Goal: Task Accomplishment & Management: Complete application form

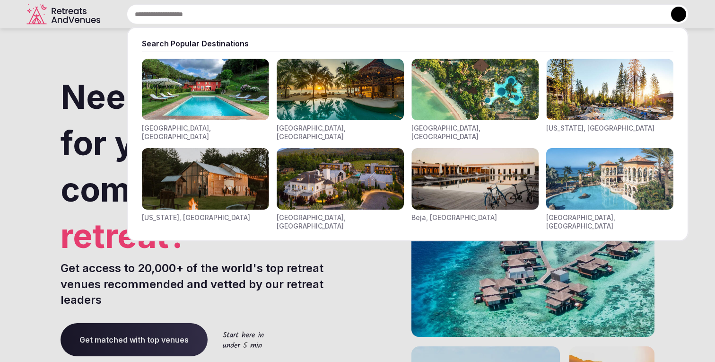
click at [198, 10] on div "Search Popular Destinations [GEOGRAPHIC_DATA], [GEOGRAPHIC_DATA] [GEOGRAPHIC_DA…" at bounding box center [396, 14] width 585 height 20
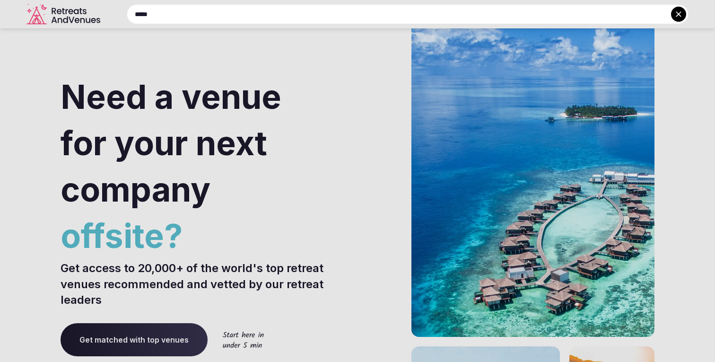
type input "*****"
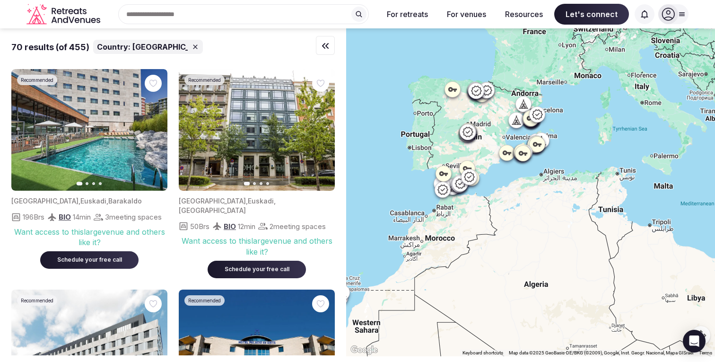
drag, startPoint x: 500, startPoint y: 211, endPoint x: 402, endPoint y: 198, distance: 99.2
click at [402, 198] on div at bounding box center [530, 192] width 369 height 328
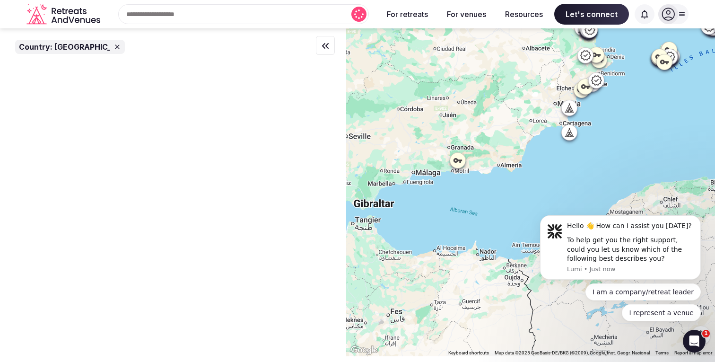
drag, startPoint x: 475, startPoint y: 180, endPoint x: 583, endPoint y: 142, distance: 114.3
click at [583, 142] on div at bounding box center [530, 192] width 369 height 328
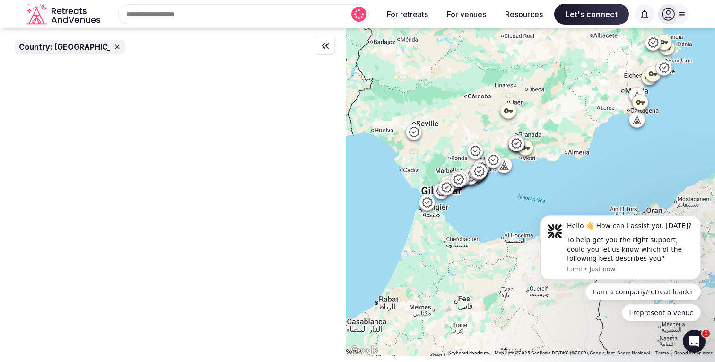
drag, startPoint x: 498, startPoint y: 186, endPoint x: 566, endPoint y: 173, distance: 69.8
click at [566, 173] on div at bounding box center [530, 192] width 369 height 328
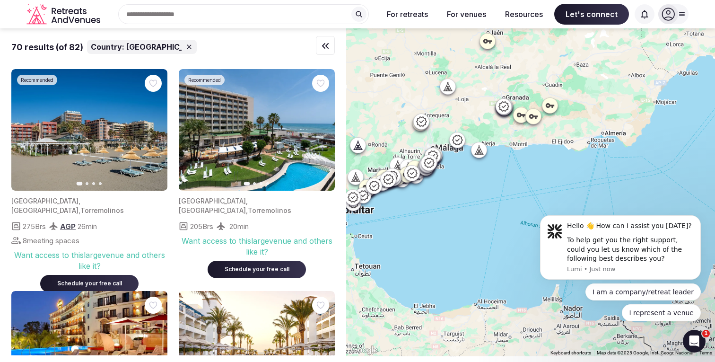
click at [503, 108] on icon at bounding box center [503, 106] width 11 height 11
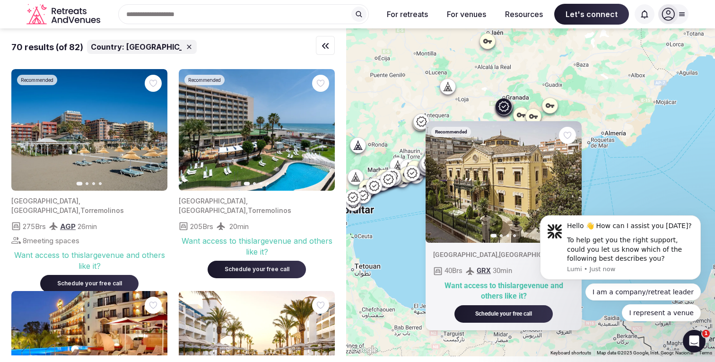
click at [520, 112] on icon at bounding box center [521, 114] width 9 height 9
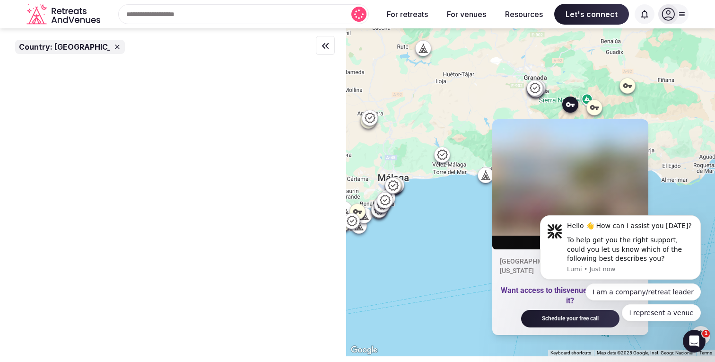
click at [442, 159] on icon at bounding box center [442, 154] width 11 height 11
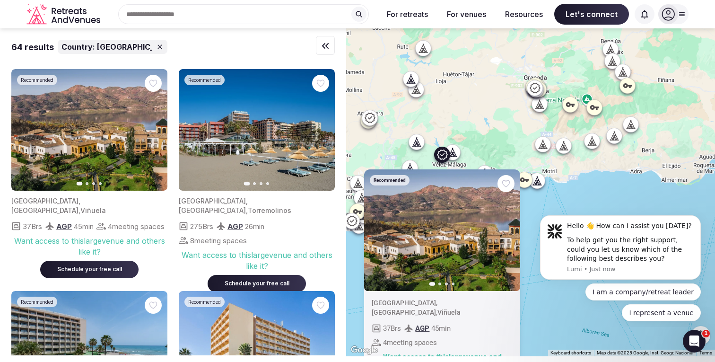
click at [459, 157] on div at bounding box center [452, 152] width 15 height 15
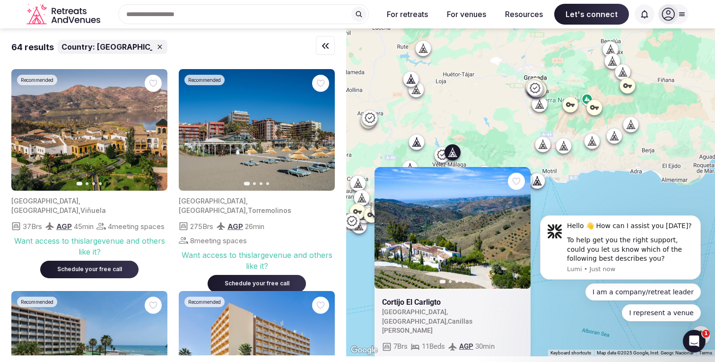
click at [422, 147] on div at bounding box center [416, 141] width 15 height 15
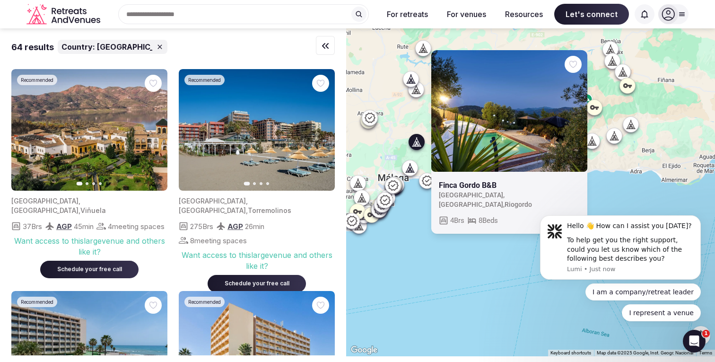
click at [397, 184] on icon at bounding box center [393, 185] width 10 height 10
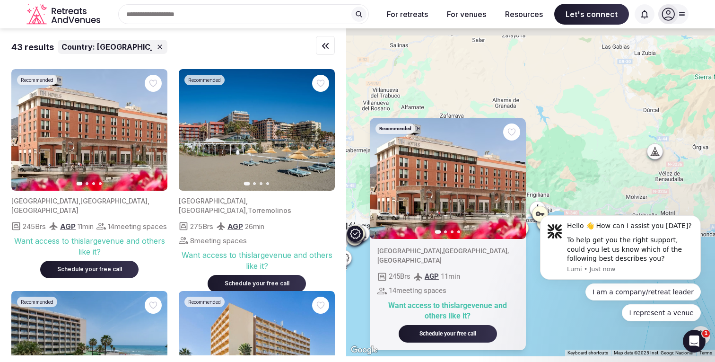
drag, startPoint x: 600, startPoint y: 108, endPoint x: 565, endPoint y: 164, distance: 65.7
click at [565, 164] on div "Recommended Previous slide Next slide [GEOGRAPHIC_DATA] , [GEOGRAPHIC_DATA] , […" at bounding box center [530, 192] width 369 height 328
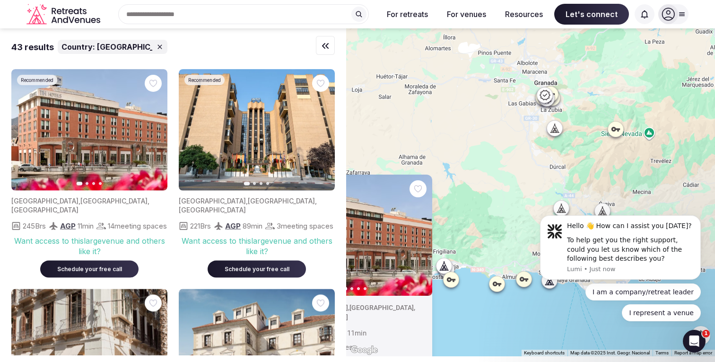
drag, startPoint x: 602, startPoint y: 141, endPoint x: 508, endPoint y: 195, distance: 108.8
click at [508, 195] on div "Recommended Previous slide Next slide [GEOGRAPHIC_DATA] , [GEOGRAPHIC_DATA] , […" at bounding box center [530, 192] width 369 height 328
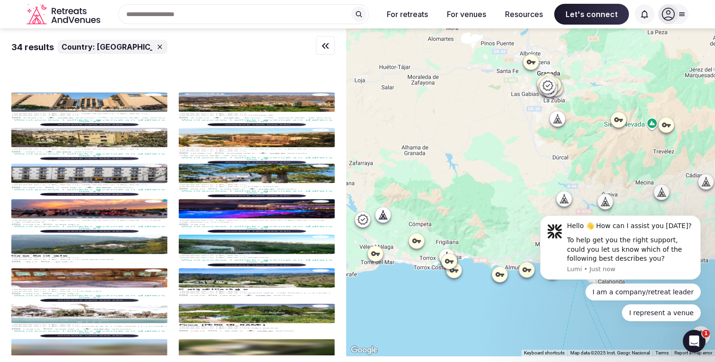
click at [559, 122] on icon at bounding box center [559, 120] width 2 height 3
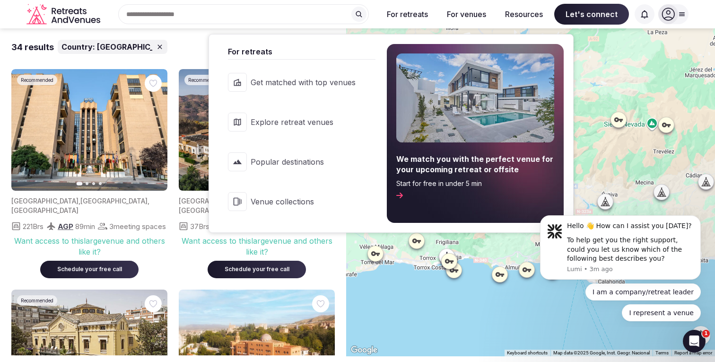
click at [271, 119] on span "Explore retreat venues" at bounding box center [303, 122] width 105 height 10
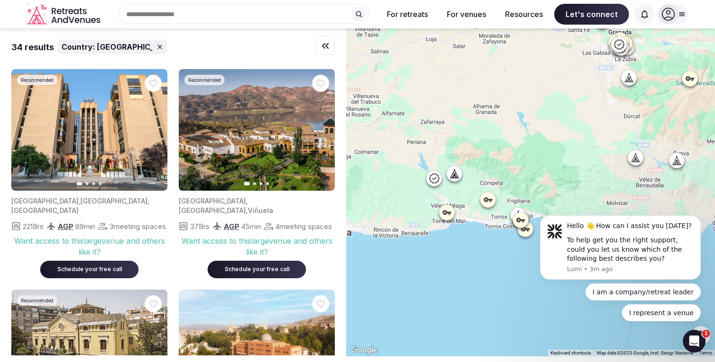
drag, startPoint x: 457, startPoint y: 215, endPoint x: 528, endPoint y: 172, distance: 83.2
click at [528, 172] on div at bounding box center [530, 192] width 369 height 328
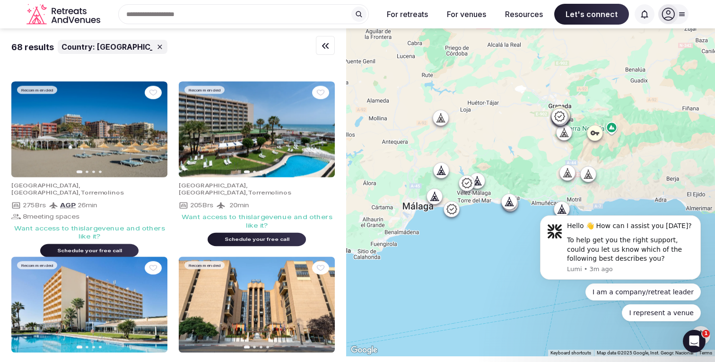
click at [443, 121] on icon at bounding box center [442, 120] width 2 height 3
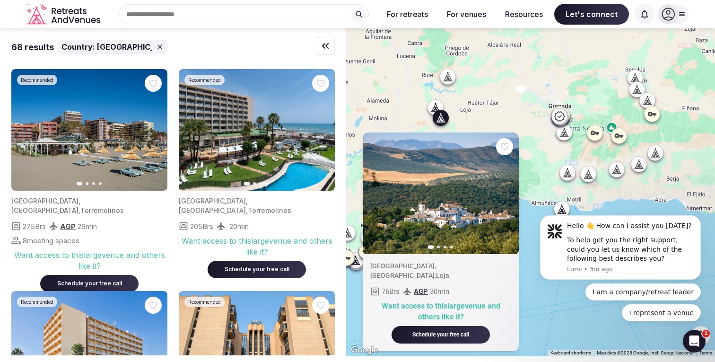
click at [629, 79] on div at bounding box center [635, 77] width 15 height 15
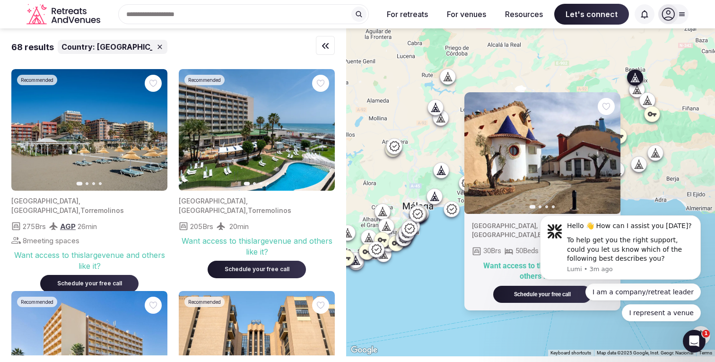
click at [645, 105] on div at bounding box center [647, 99] width 15 height 15
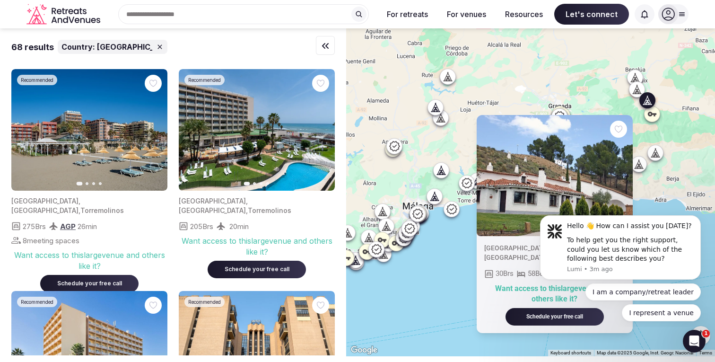
click at [421, 213] on icon at bounding box center [417, 213] width 11 height 11
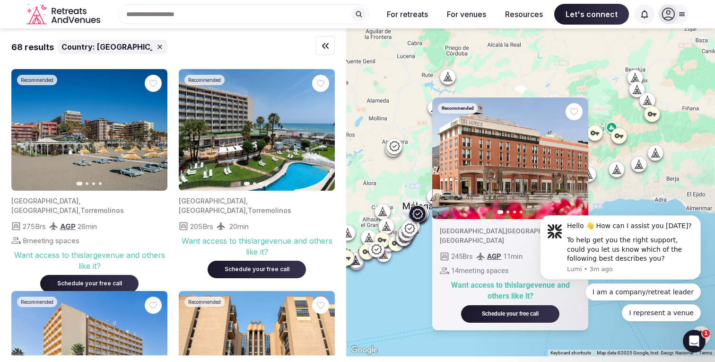
click at [682, 15] on icon at bounding box center [682, 14] width 5 height 3
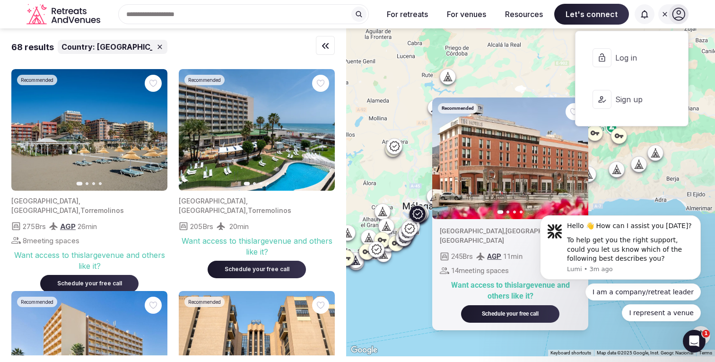
click at [621, 97] on span "Sign up" at bounding box center [638, 99] width 45 height 10
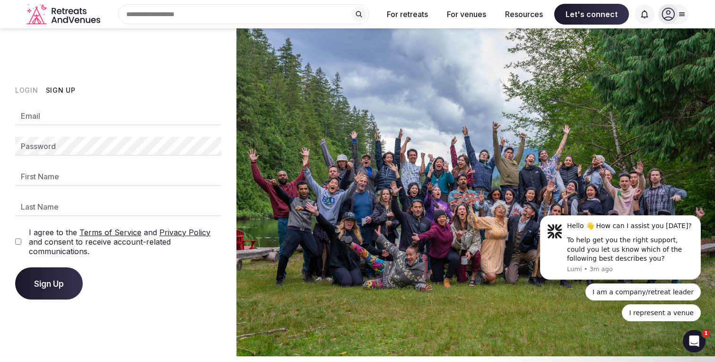
click at [685, 15] on icon at bounding box center [683, 14] width 8 height 8
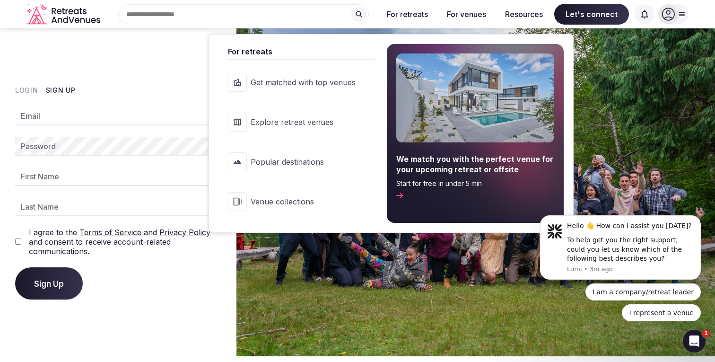
click at [407, 188] on div "We match you with the perfect venue for your upcoming retreat or offsite Start …" at bounding box center [476, 176] width 158 height 45
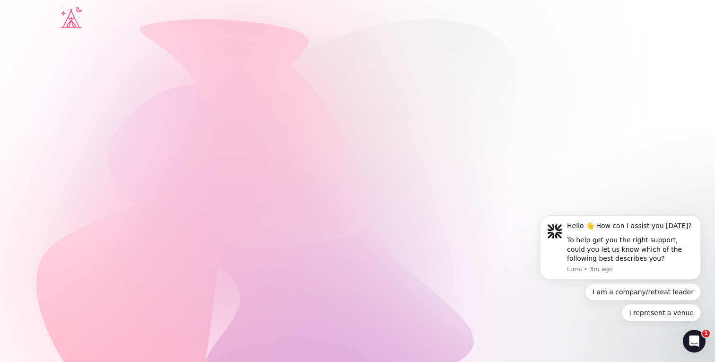
click at [418, 183] on div "Let's plan your ideal retreat. We'll match you with the perfect retreat venue f…" at bounding box center [358, 208] width 594 height 348
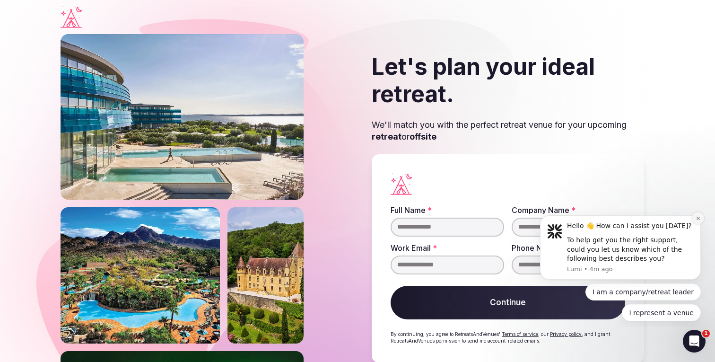
click at [698, 220] on icon "Dismiss notification" at bounding box center [698, 218] width 5 height 5
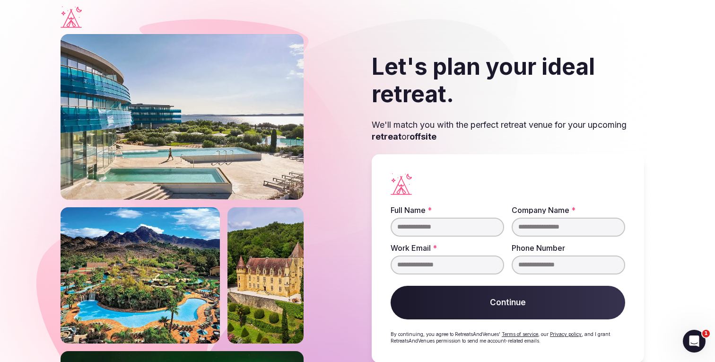
scroll to position [20, 0]
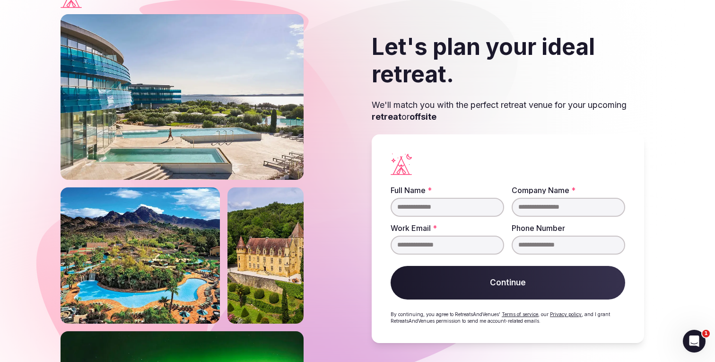
click at [425, 209] on input "Full Name *" at bounding box center [448, 207] width 114 height 19
type input "**********"
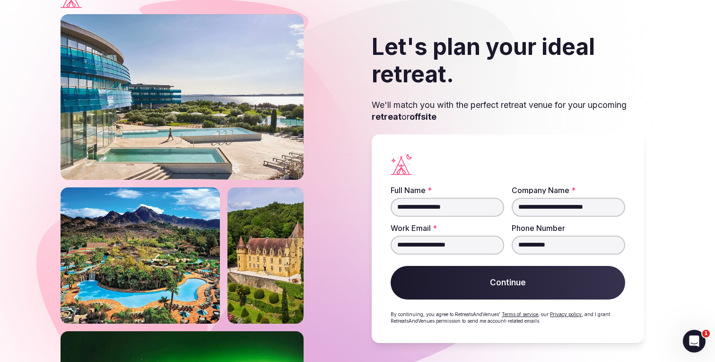
click at [446, 243] on input "**********" at bounding box center [448, 245] width 114 height 19
type input "**********"
click at [501, 281] on button "Continue" at bounding box center [508, 283] width 235 height 34
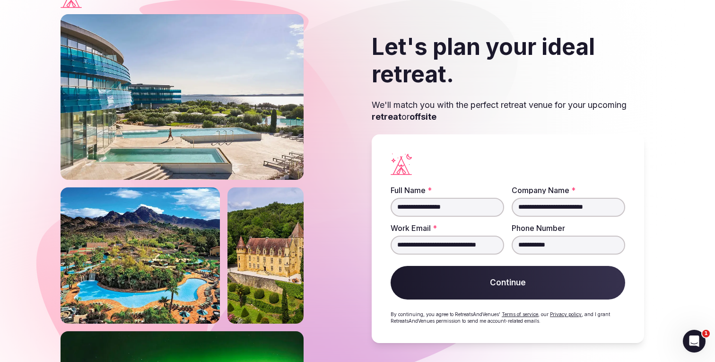
scroll to position [18, 0]
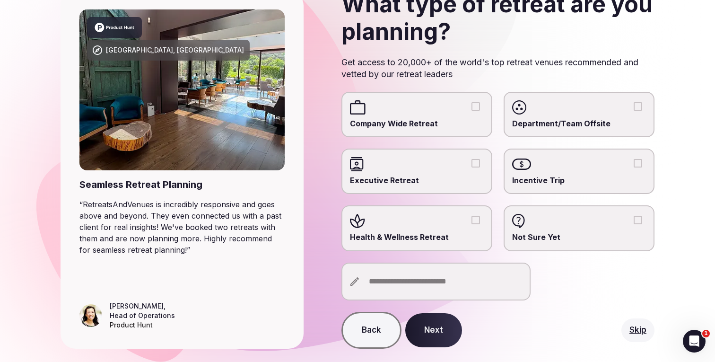
scroll to position [84, 0]
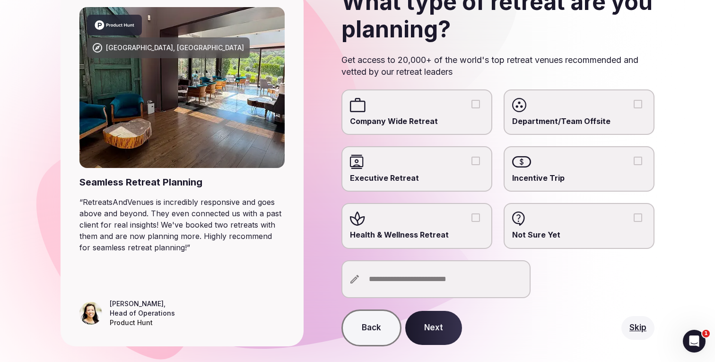
click at [431, 280] on input "text" at bounding box center [436, 279] width 189 height 38
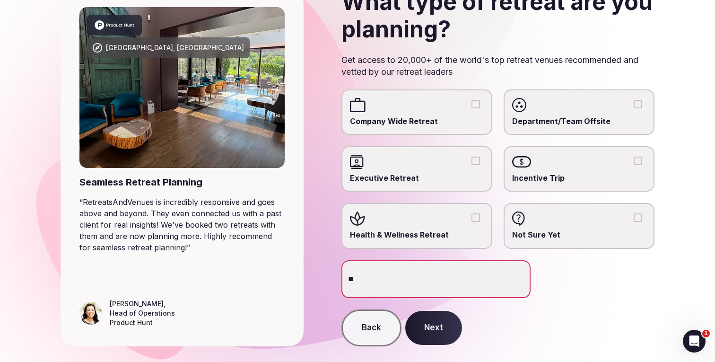
type input "*"
type input "**********"
click at [436, 325] on button "Next" at bounding box center [434, 328] width 57 height 34
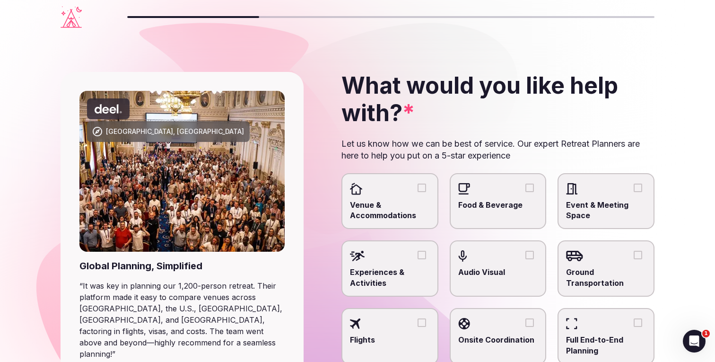
click at [424, 185] on button "Venue & Accommodations" at bounding box center [422, 188] width 9 height 9
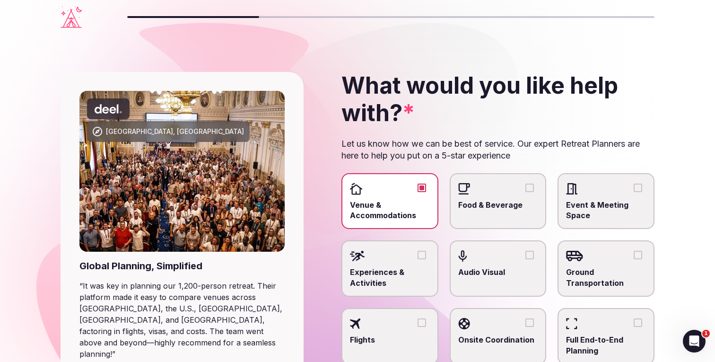
click at [529, 183] on div at bounding box center [498, 189] width 80 height 14
click at [529, 184] on button "Food & Beverage" at bounding box center [530, 188] width 9 height 9
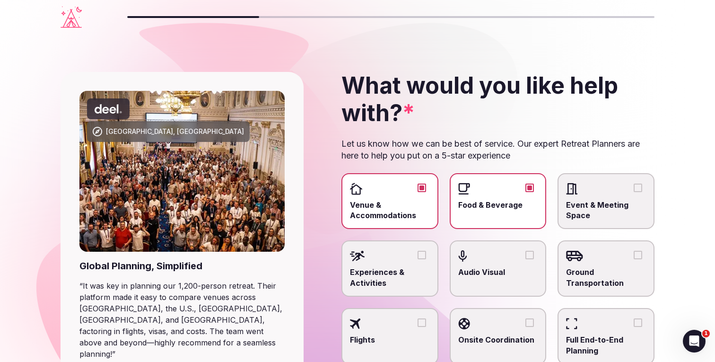
click at [637, 186] on button "Event & Meeting Space" at bounding box center [638, 188] width 9 height 9
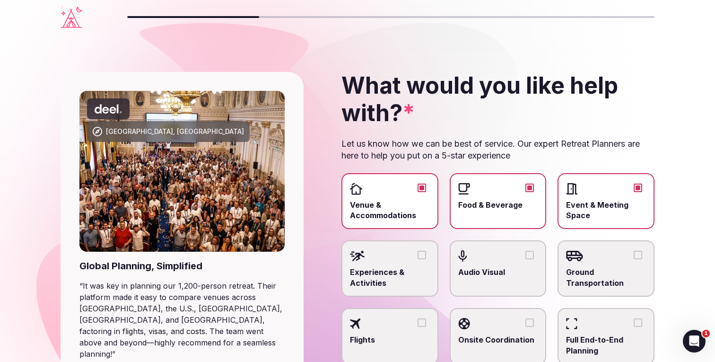
click at [426, 256] on button "Experiences & Activities" at bounding box center [422, 255] width 9 height 9
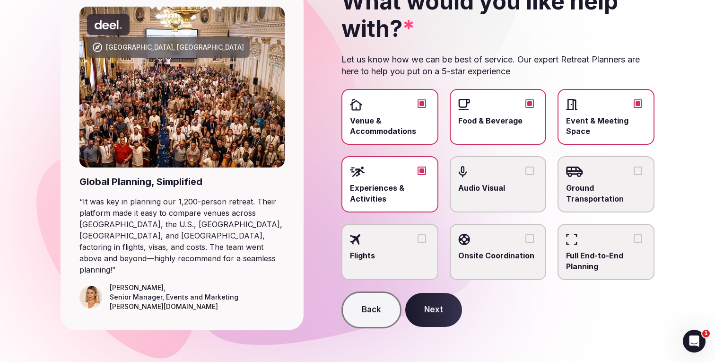
scroll to position [88, 0]
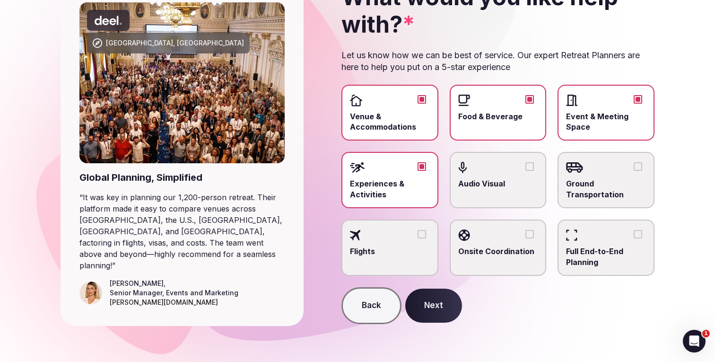
click at [641, 166] on button "Ground Transportation" at bounding box center [638, 166] width 9 height 9
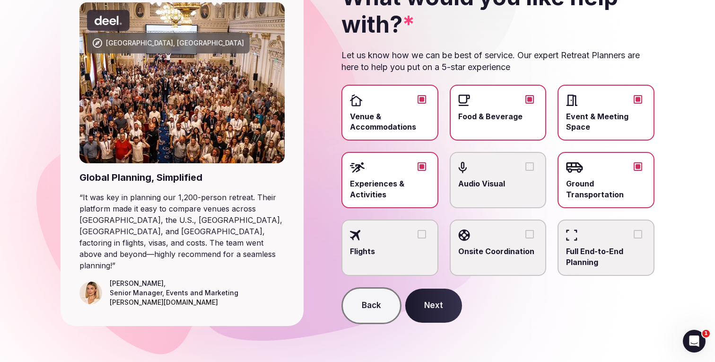
click at [431, 305] on button "Next" at bounding box center [434, 306] width 57 height 34
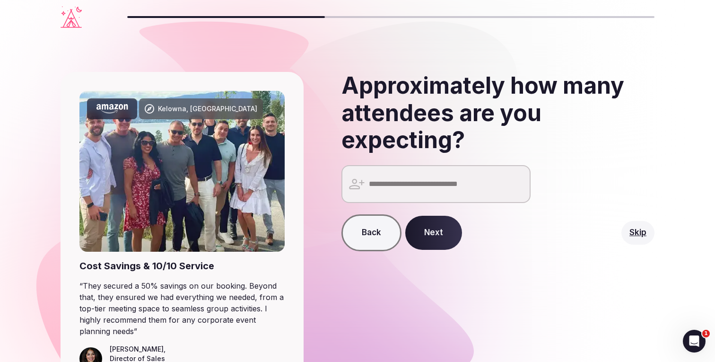
click at [426, 188] on input "number" at bounding box center [436, 184] width 189 height 38
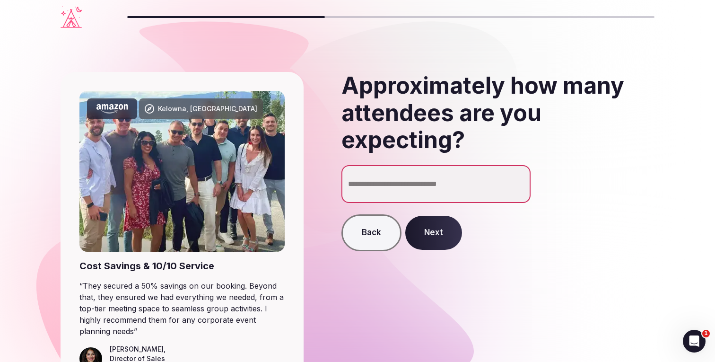
type input "**"
click at [439, 224] on button "Next" at bounding box center [434, 233] width 57 height 34
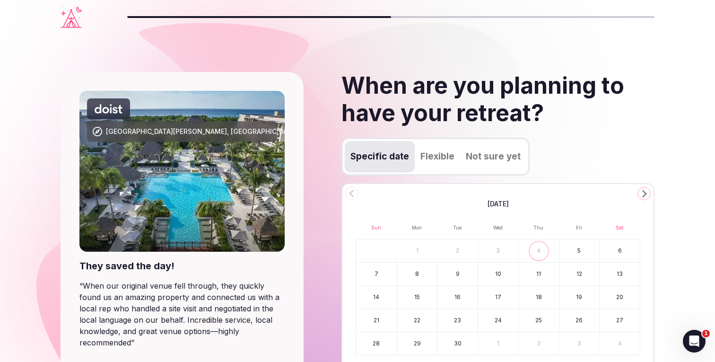
click at [645, 190] on icon "Go to the Next Month" at bounding box center [644, 193] width 11 height 11
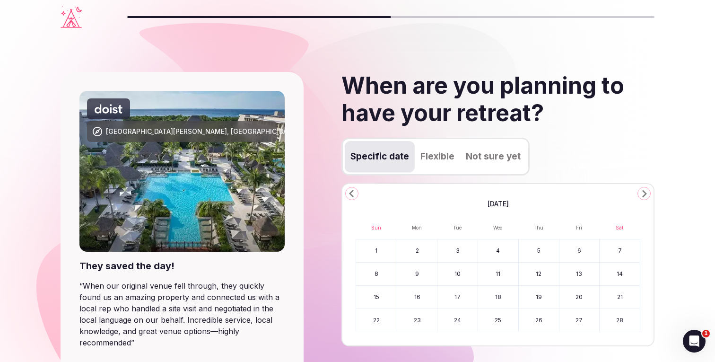
click at [645, 190] on icon "Go to the Next Month" at bounding box center [644, 193] width 11 height 11
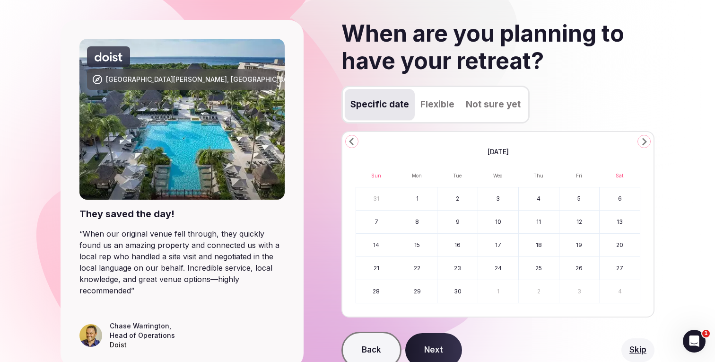
scroll to position [97, 0]
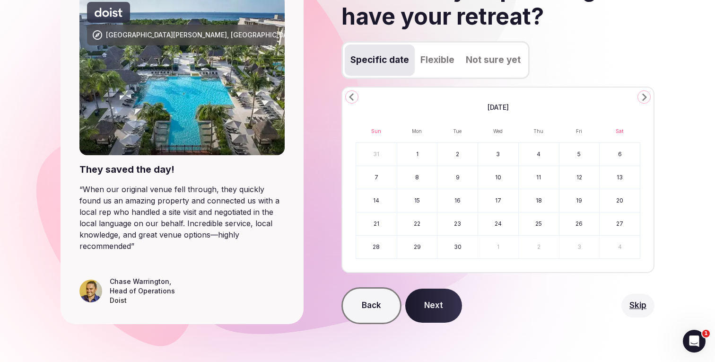
click at [421, 180] on button "8" at bounding box center [417, 177] width 40 height 23
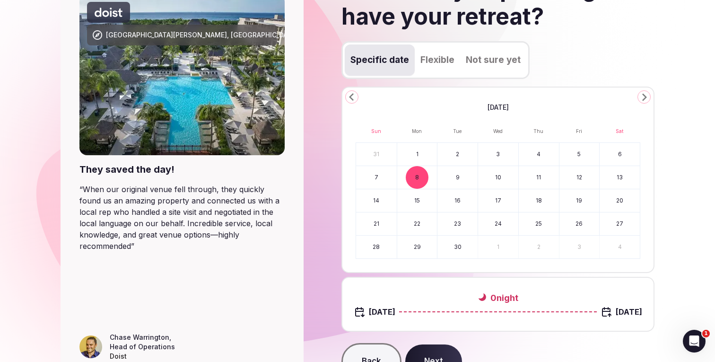
click at [581, 176] on button "12" at bounding box center [580, 177] width 40 height 23
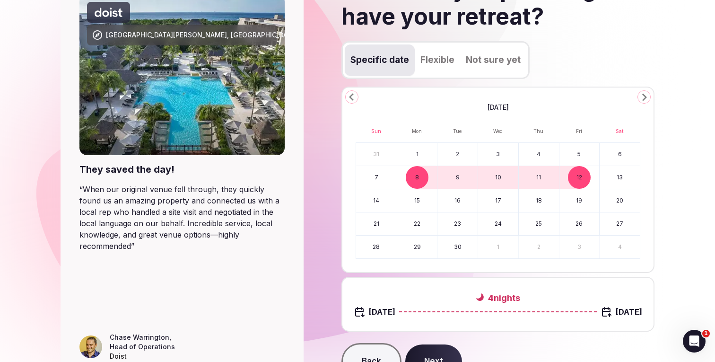
click at [618, 180] on button "13" at bounding box center [620, 177] width 40 height 23
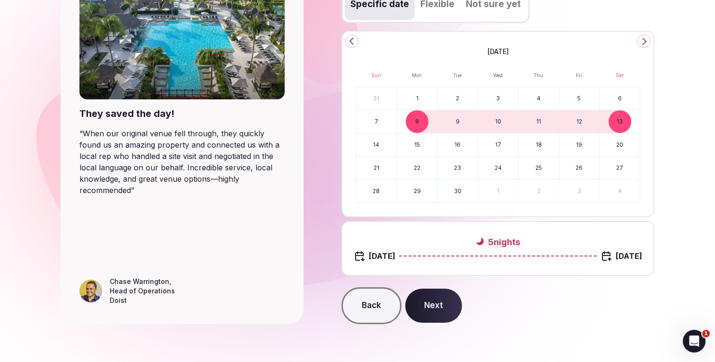
click at [440, 305] on button "Next" at bounding box center [434, 306] width 57 height 34
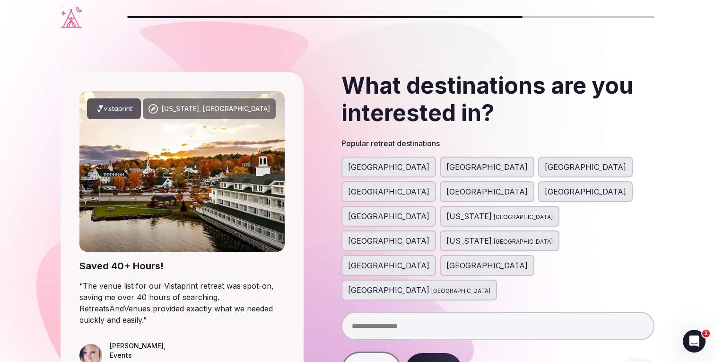
click at [400, 312] on input "text" at bounding box center [498, 326] width 313 height 28
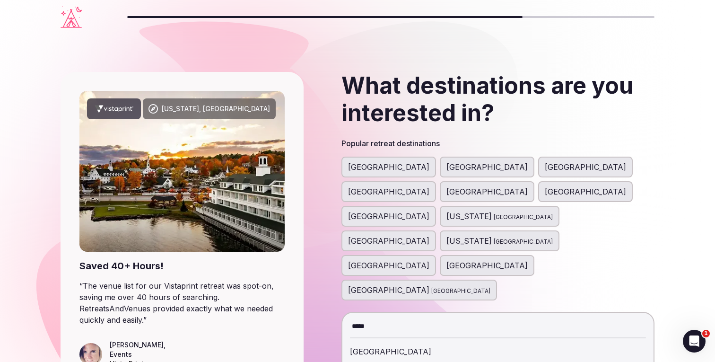
type input "*****"
click at [372, 340] on div "[GEOGRAPHIC_DATA]" at bounding box center [498, 351] width 296 height 23
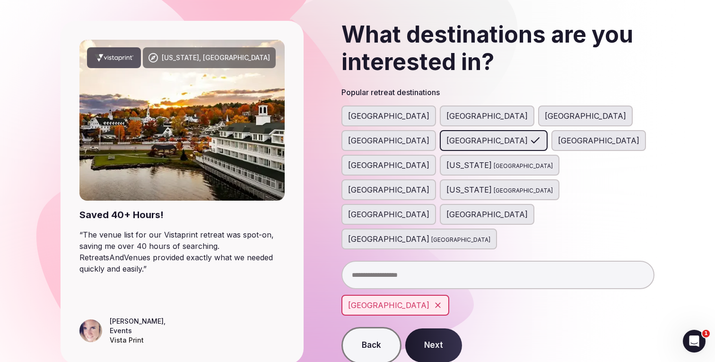
scroll to position [56, 0]
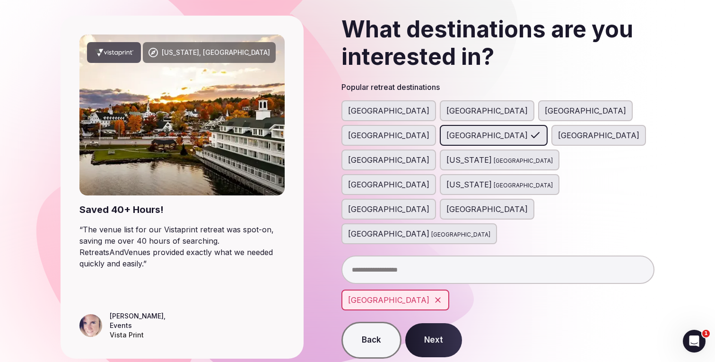
click at [368, 154] on span "[GEOGRAPHIC_DATA]" at bounding box center [388, 159] width 81 height 11
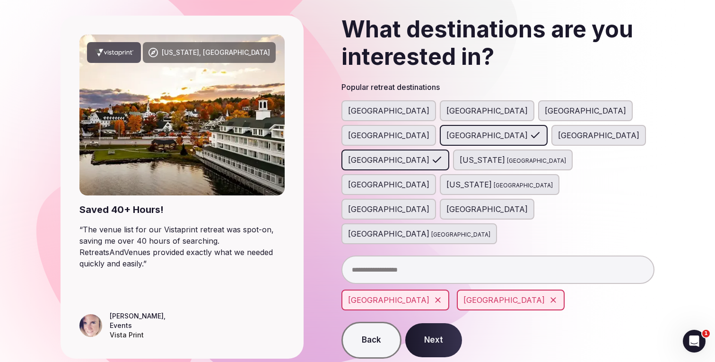
click at [432, 323] on button "Next" at bounding box center [434, 340] width 57 height 34
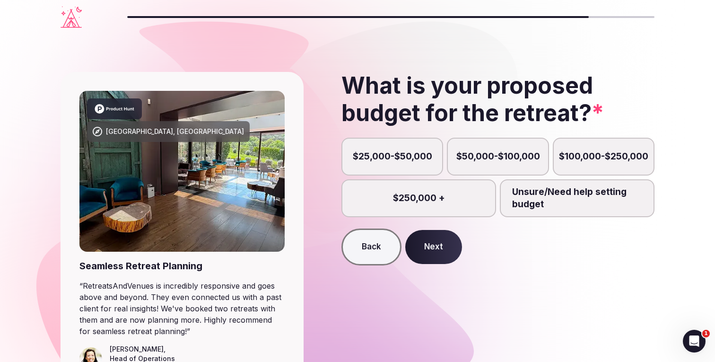
scroll to position [68, 0]
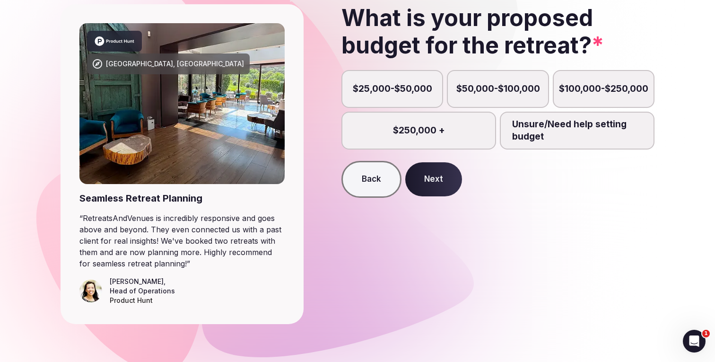
click at [417, 81] on label "$25,000-$50,000" at bounding box center [393, 89] width 102 height 38
click at [402, 89] on button "$25,000-$50,000" at bounding box center [396, 93] width 9 height 9
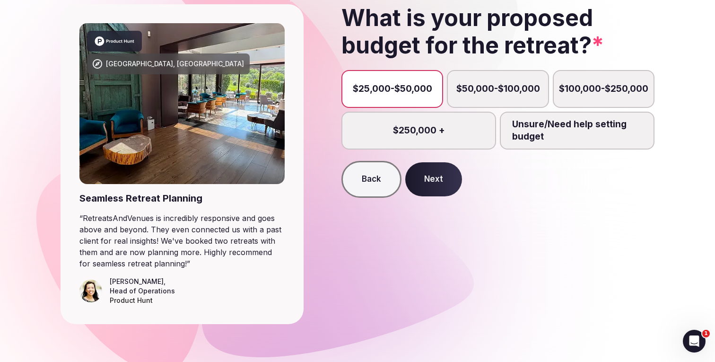
scroll to position [5, 0]
click at [439, 184] on button "Next" at bounding box center [434, 179] width 57 height 34
